Goal: Transaction & Acquisition: Download file/media

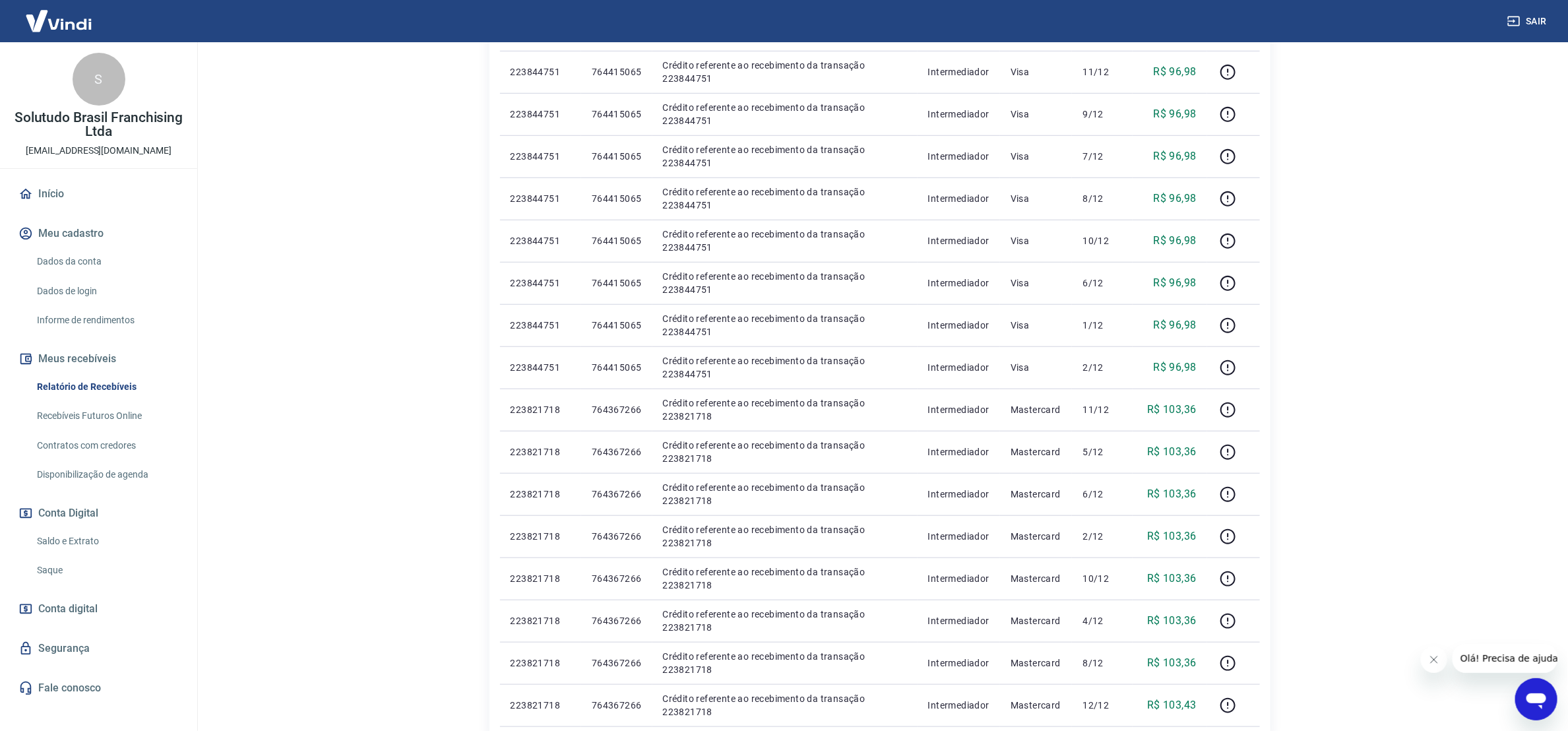
scroll to position [693, 0]
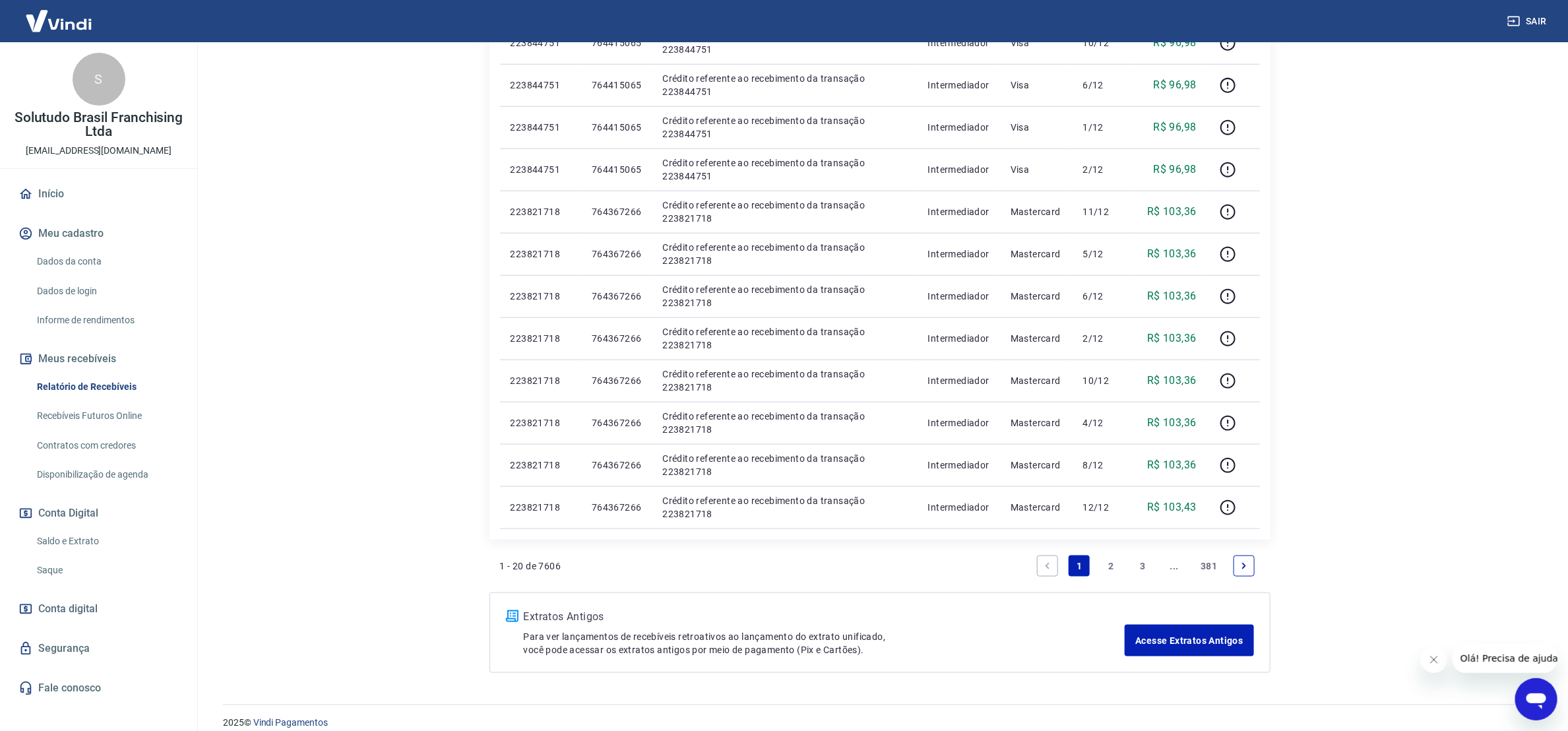
click at [1107, 566] on link "2" at bounding box center [1111, 566] width 21 height 21
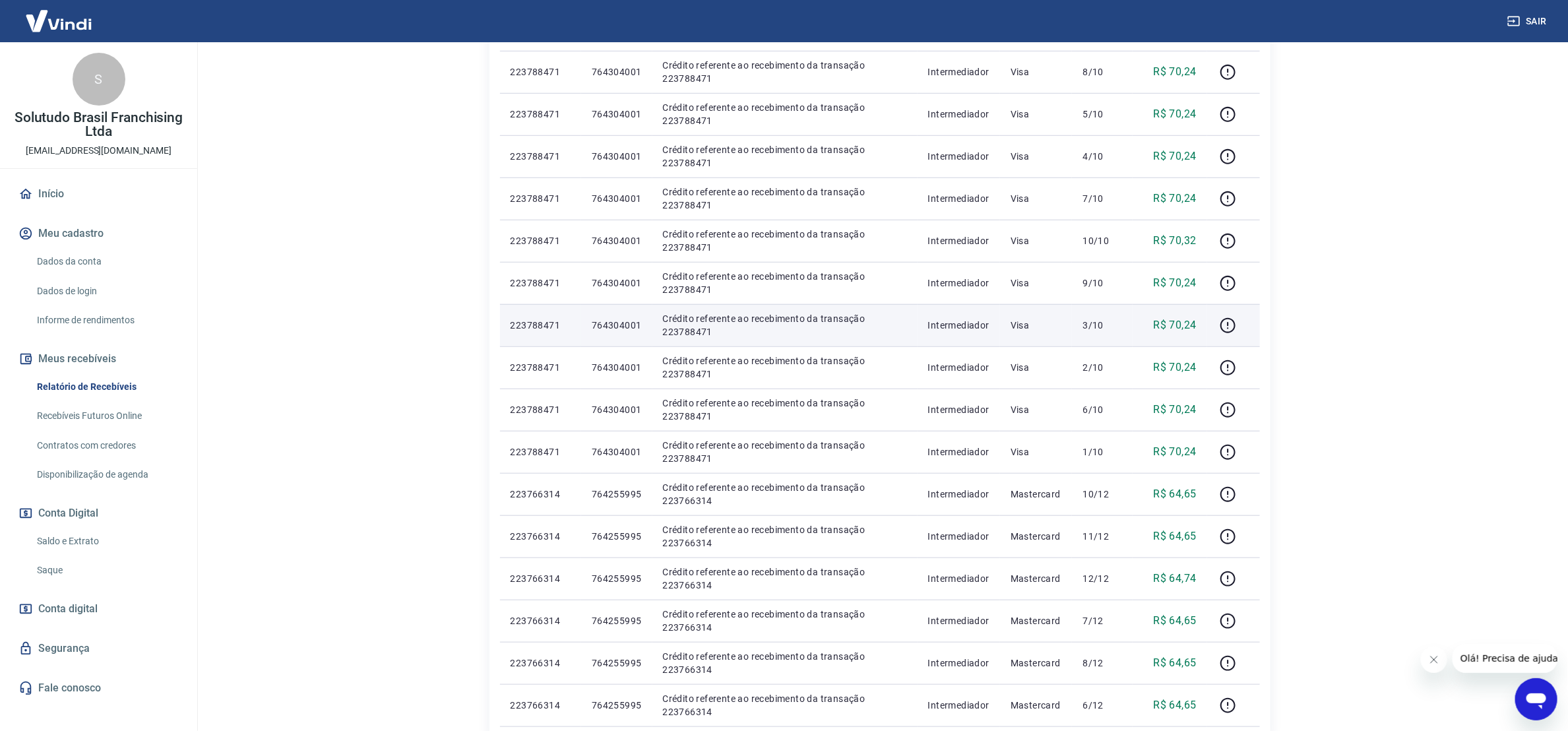
scroll to position [693, 0]
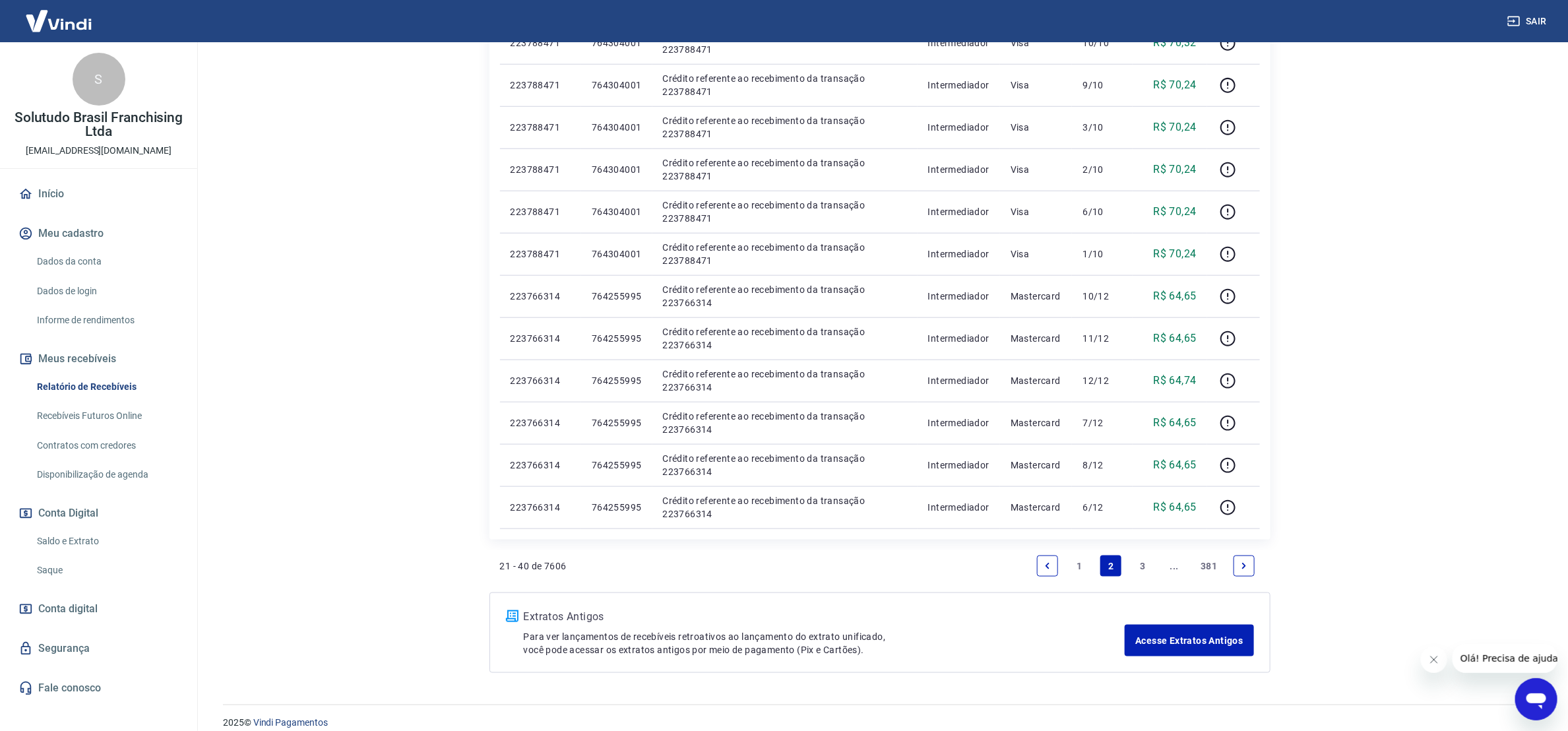
click at [1142, 567] on link "3" at bounding box center [1142, 566] width 21 height 21
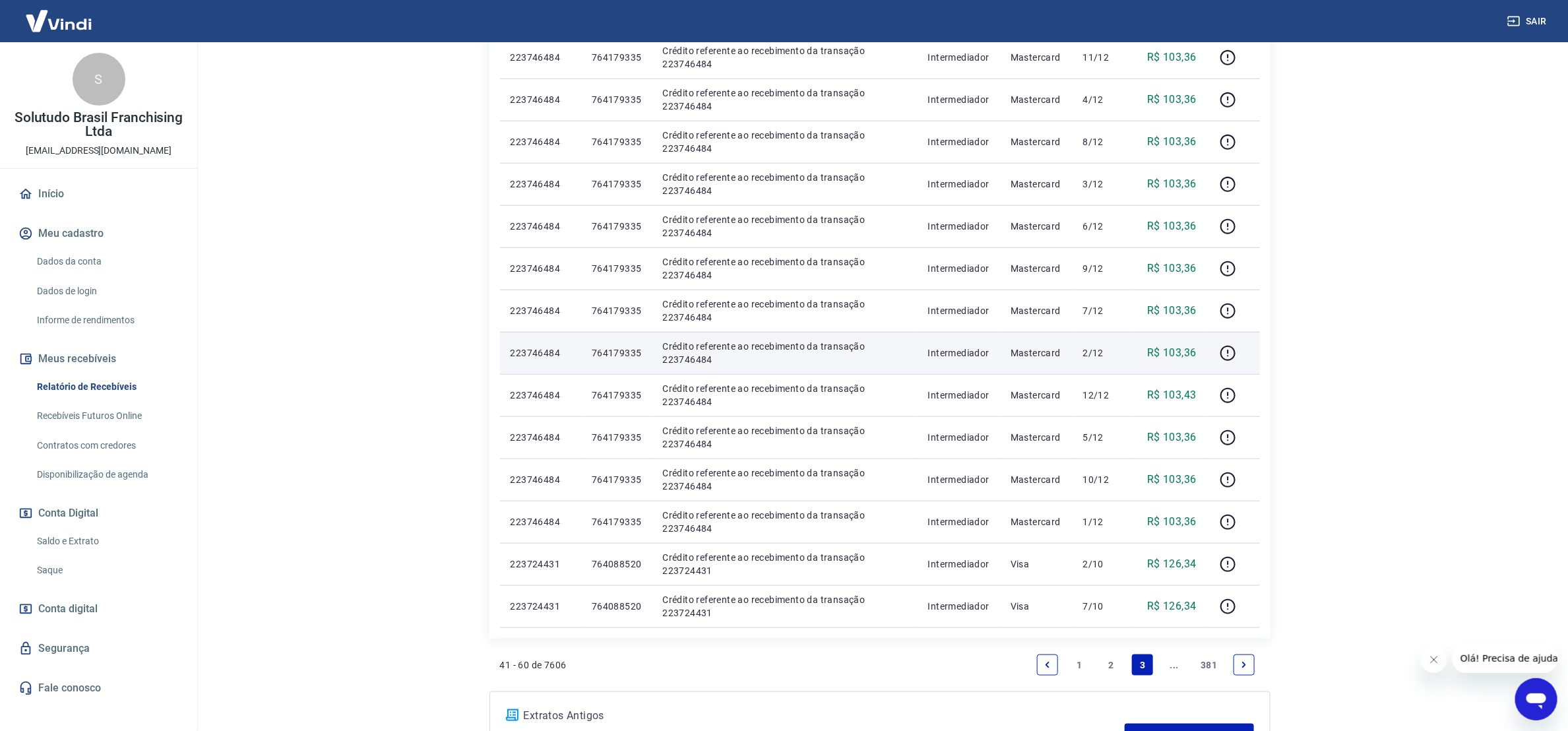
scroll to position [693, 0]
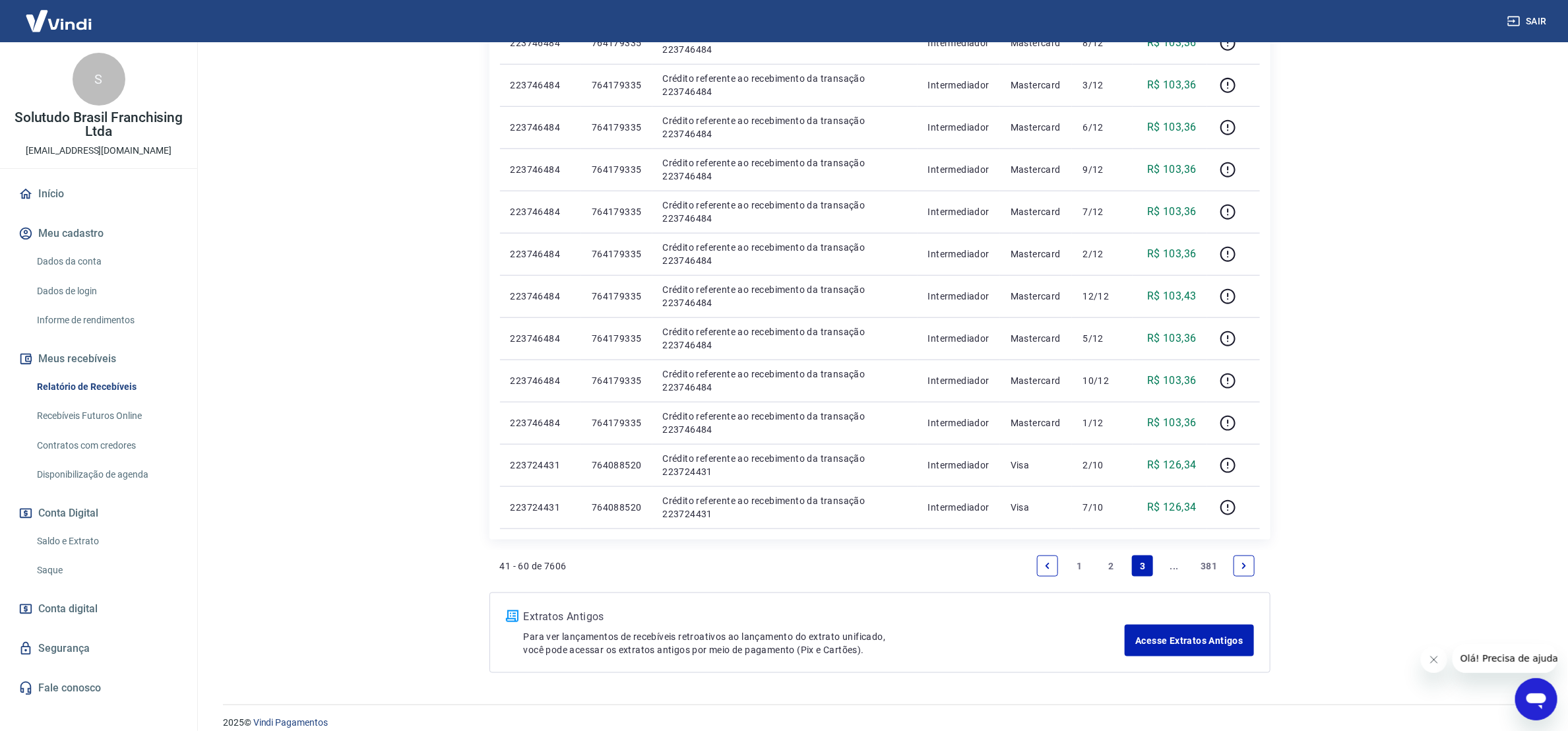
click at [1240, 565] on icon "Next page" at bounding box center [1244, 566] width 9 height 9
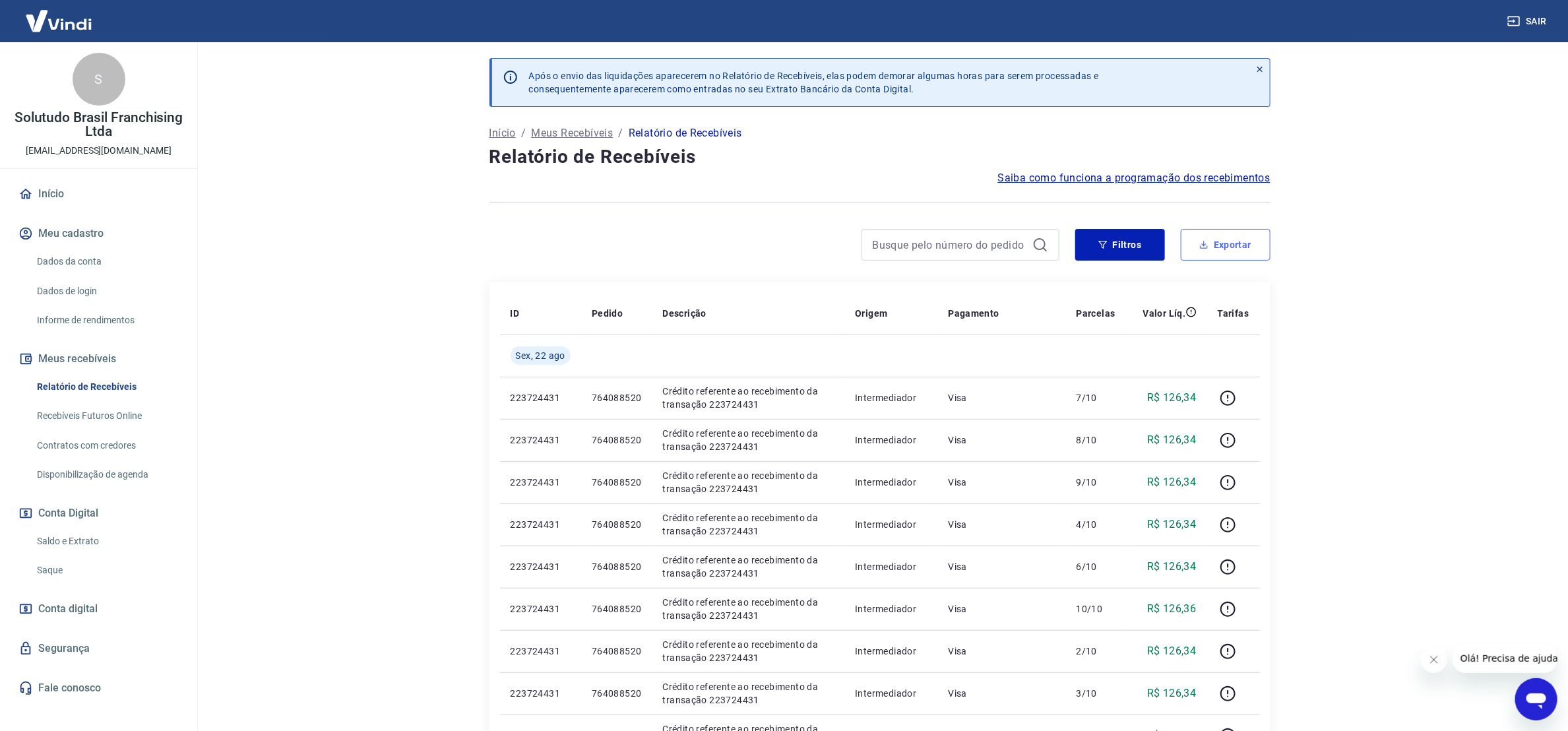
click at [1230, 250] on button "Exportar" at bounding box center [1225, 244] width 90 height 31
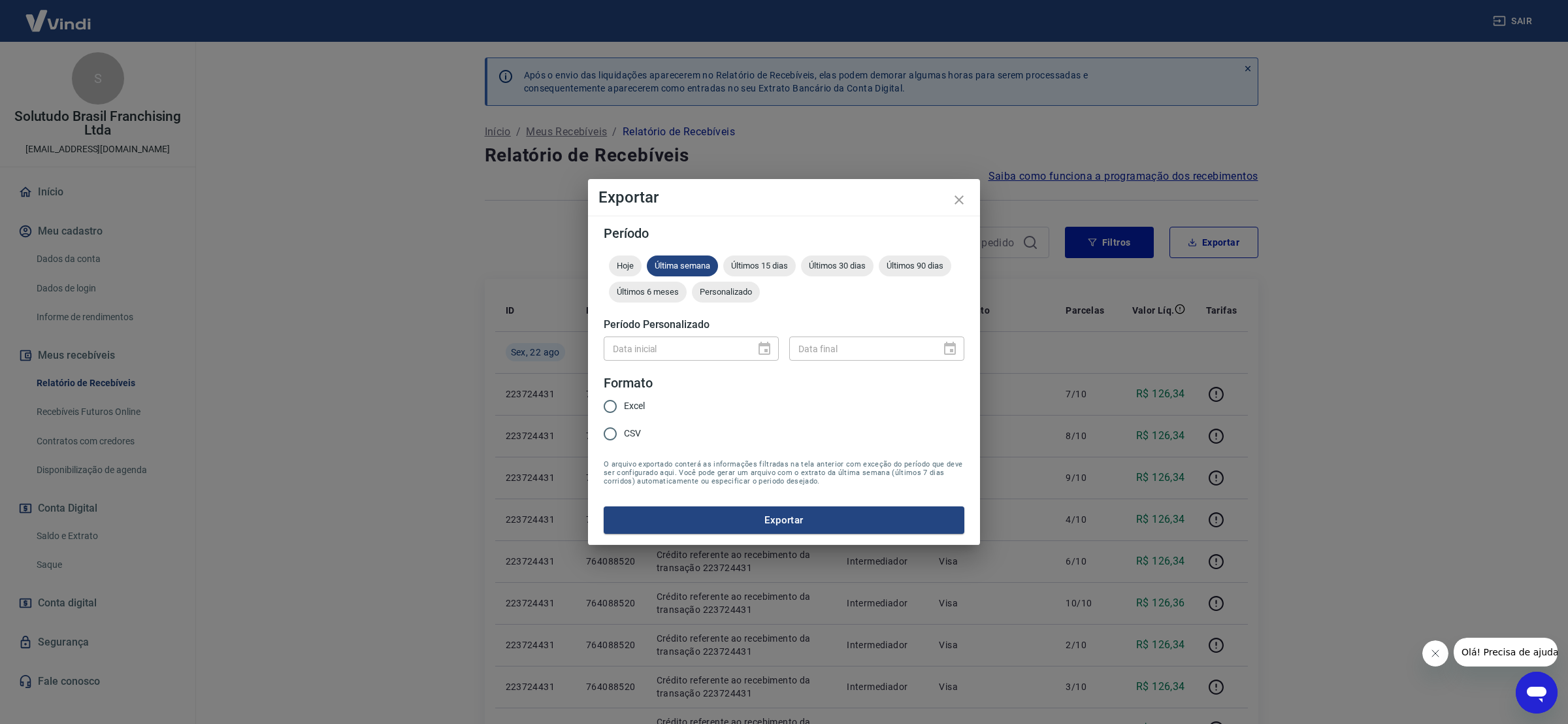
click at [637, 410] on span "Excel" at bounding box center [634, 406] width 21 height 14
click at [624, 410] on input "Excel" at bounding box center [610, 406] width 27 height 27
radio input "true"
click at [780, 268] on span "Últimos 15 dias" at bounding box center [759, 265] width 72 height 10
click at [860, 514] on button "Exportar" at bounding box center [783, 520] width 361 height 27
